Goal: Transaction & Acquisition: Register for event/course

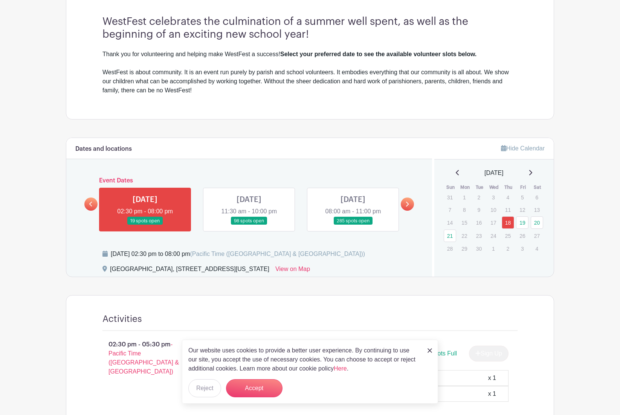
scroll to position [216, 0]
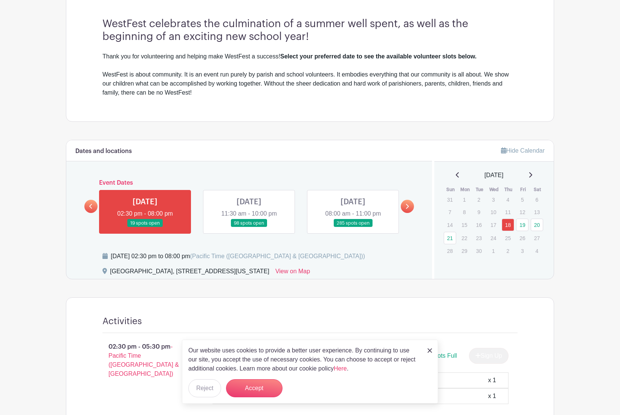
click at [249, 227] on link at bounding box center [249, 227] width 0 height 0
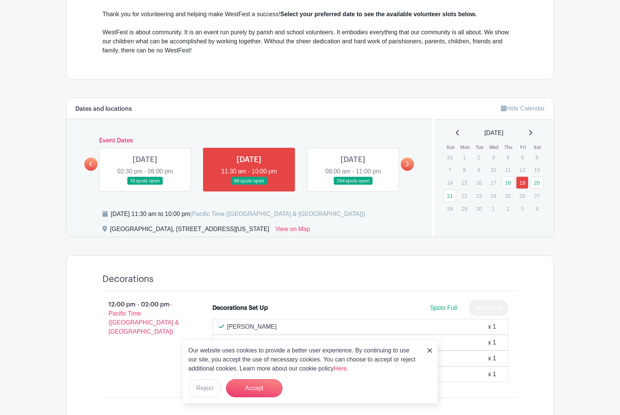
scroll to position [291, 0]
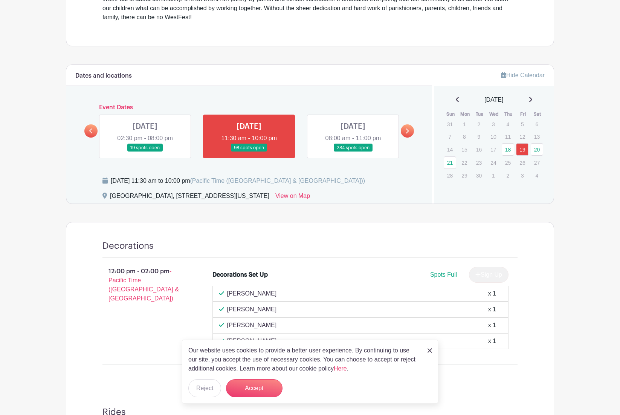
click at [353, 152] on link at bounding box center [353, 152] width 0 height 0
click at [430, 351] on img at bounding box center [430, 350] width 5 height 5
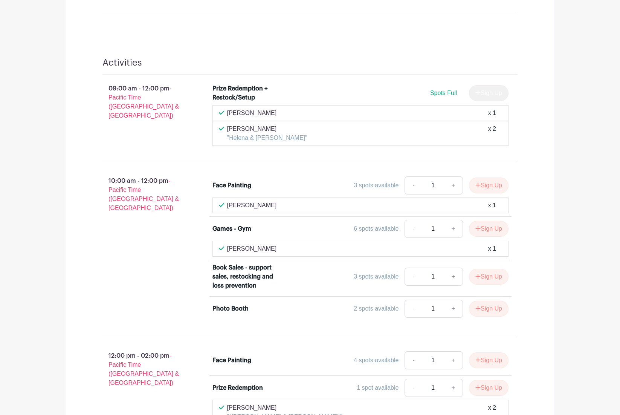
scroll to position [1053, 0]
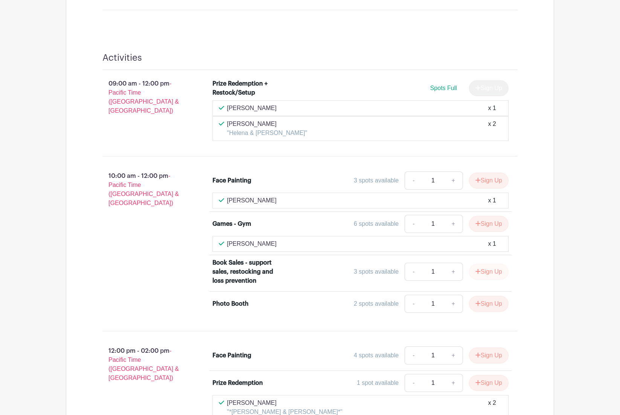
click at [479, 264] on button "Sign Up" at bounding box center [489, 272] width 40 height 16
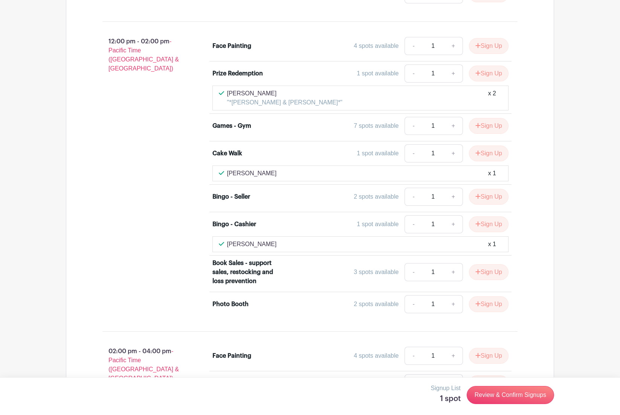
scroll to position [1363, 0]
click at [494, 264] on button "Sign Up" at bounding box center [489, 272] width 40 height 16
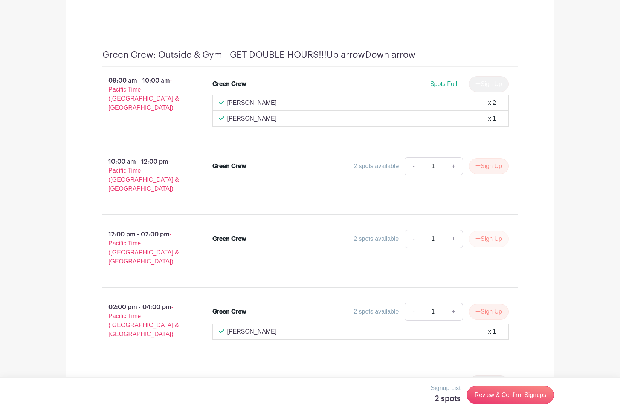
scroll to position [8778, 0]
click at [484, 158] on button "Sign Up" at bounding box center [489, 166] width 40 height 16
click at [499, 393] on link "Review & Confirm Signups" at bounding box center [510, 395] width 87 height 18
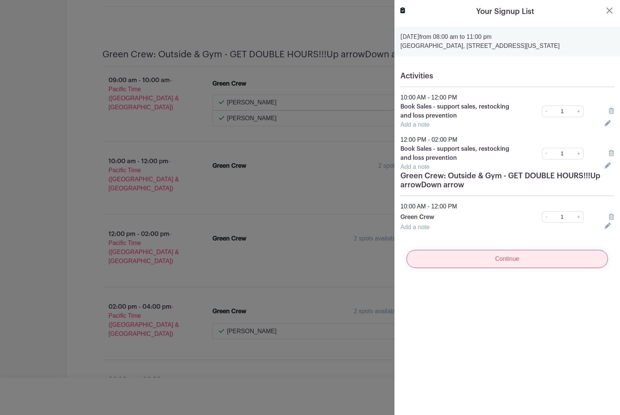
click at [548, 260] on input "Continue" at bounding box center [508, 259] width 202 height 18
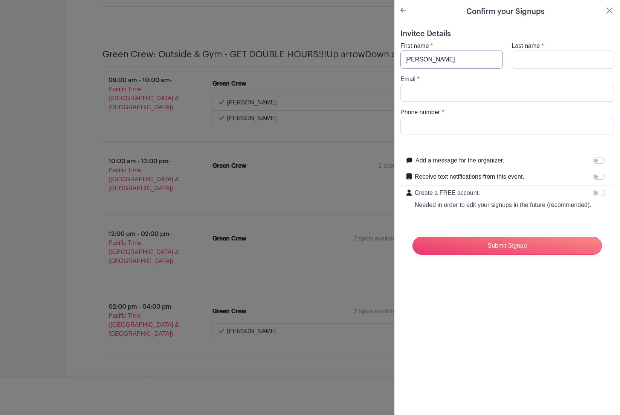
type input "[PERSON_NAME]"
click at [445, 92] on input "Email" at bounding box center [508, 93] width 214 height 18
type input "j"
type input "[EMAIL_ADDRESS][DOMAIN_NAME]"
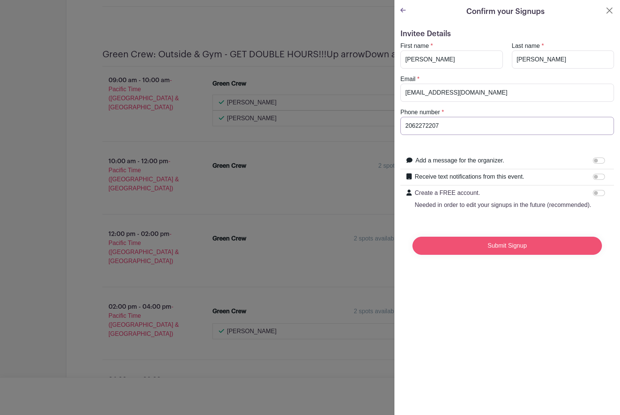
type input "2062272207"
click at [534, 249] on input "Submit Signup" at bounding box center [508, 246] width 190 height 18
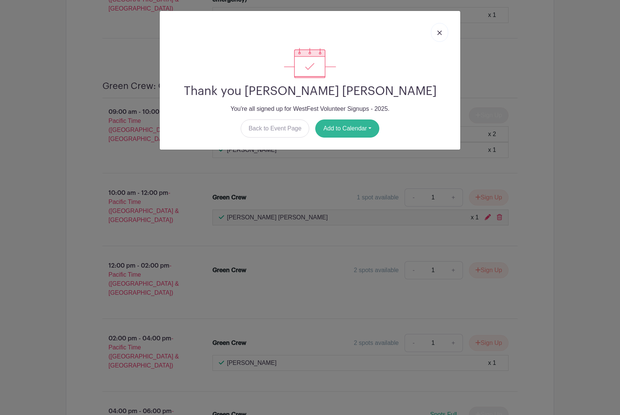
click at [357, 127] on button "Add to Calendar" at bounding box center [348, 128] width 64 height 18
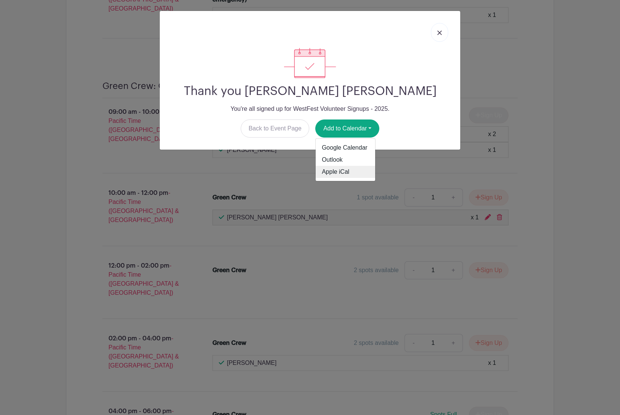
click at [343, 171] on link "Apple iCal" at bounding box center [346, 172] width 60 height 12
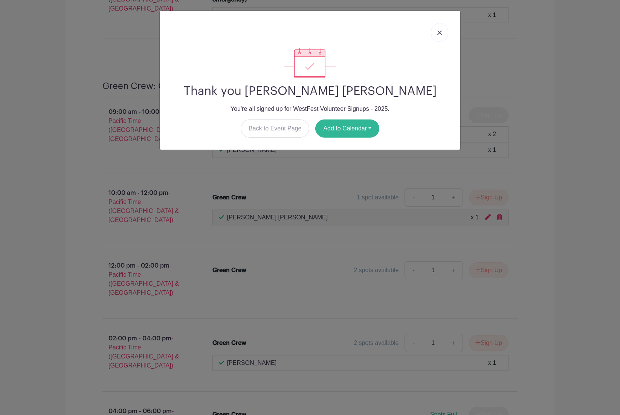
click at [364, 129] on button "Add to Calendar" at bounding box center [348, 128] width 64 height 18
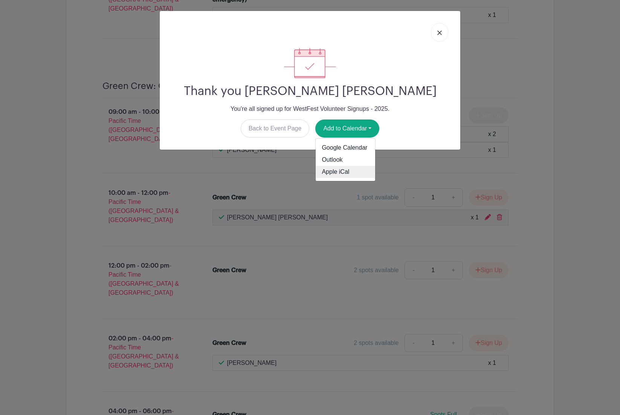
click at [342, 169] on link "Apple iCal" at bounding box center [346, 172] width 60 height 12
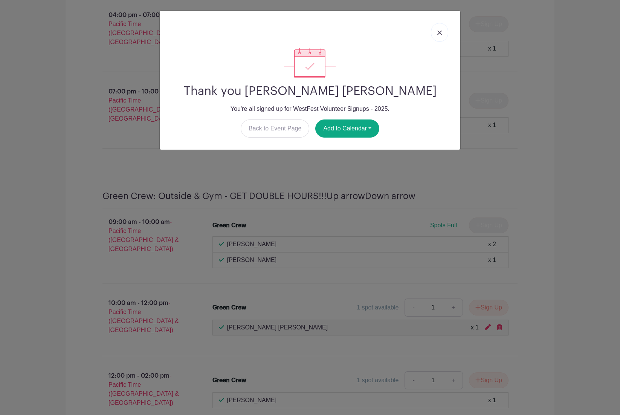
click at [480, 118] on div "Thank you [PERSON_NAME] [PERSON_NAME] You're all signed up for WestFest Volunte…" at bounding box center [310, 207] width 620 height 415
